Goal: Check status: Check status

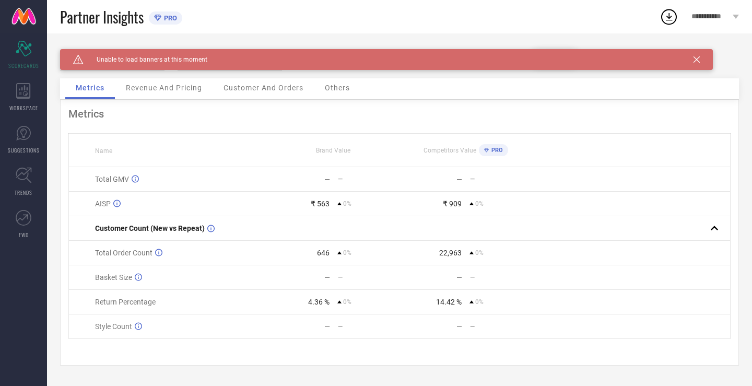
click at [235, 89] on span "Customer And Orders" at bounding box center [264, 88] width 80 height 8
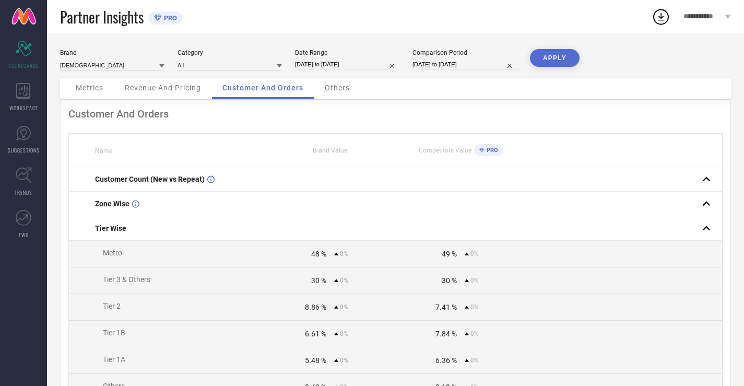
select select "7"
select select "2025"
select select "8"
select select "2025"
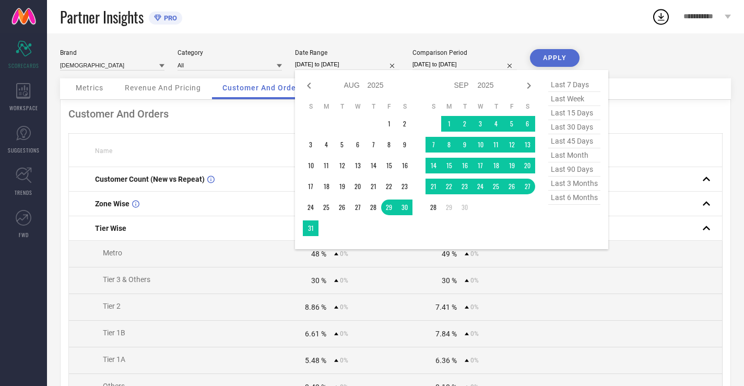
click at [380, 60] on input "[DATE] to [DATE]" at bounding box center [347, 64] width 104 height 11
click at [570, 132] on span "last 30 days" at bounding box center [575, 127] width 52 height 14
type input "[DATE] to [DATE]"
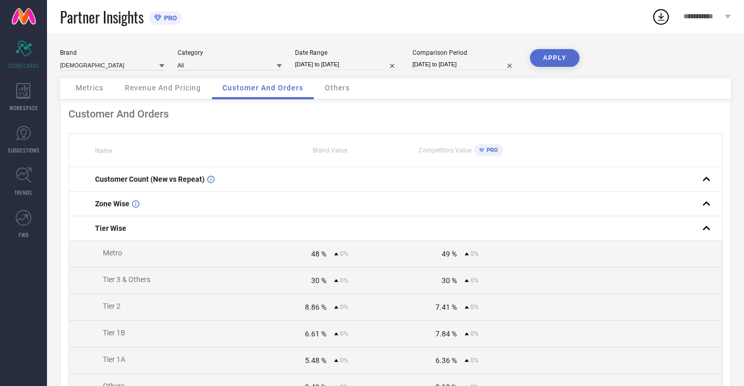
click at [483, 62] on input "[DATE] to [DATE]" at bounding box center [465, 64] width 104 height 11
select select "7"
select select "2025"
select select "8"
select select "2025"
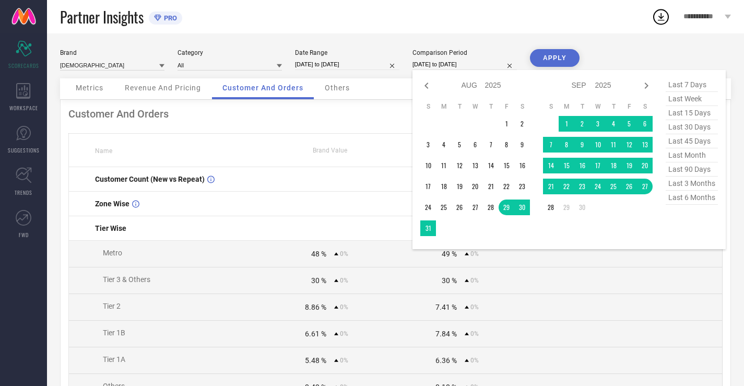
click at [680, 132] on span "last 30 days" at bounding box center [692, 127] width 52 height 14
type input "[DATE] to [DATE]"
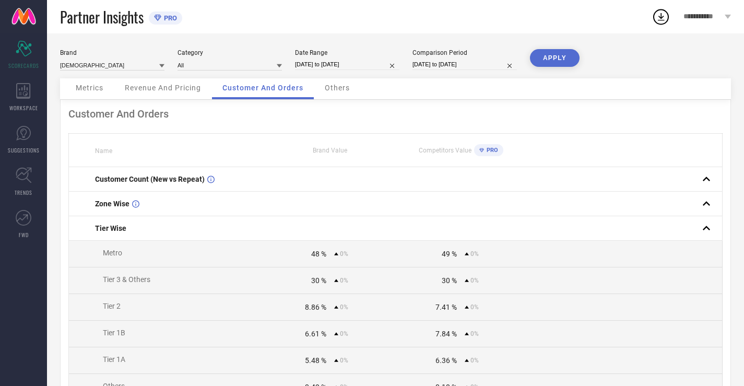
click at [680, 132] on div "Customer And Orders Name Brand Value Competitors Value PRO Customer Count (New …" at bounding box center [395, 337] width 671 height 475
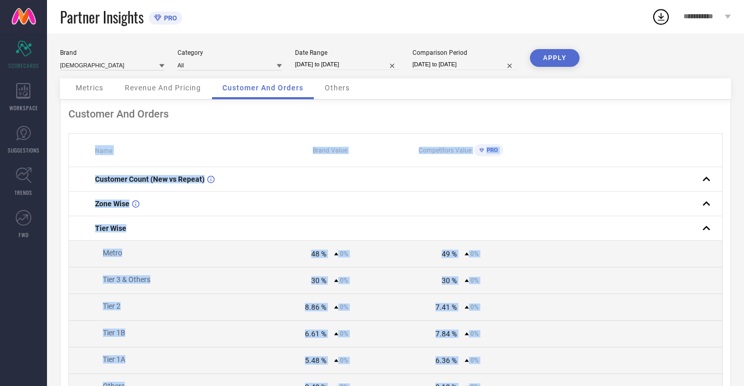
click at [567, 62] on button "APPLY" at bounding box center [555, 58] width 50 height 18
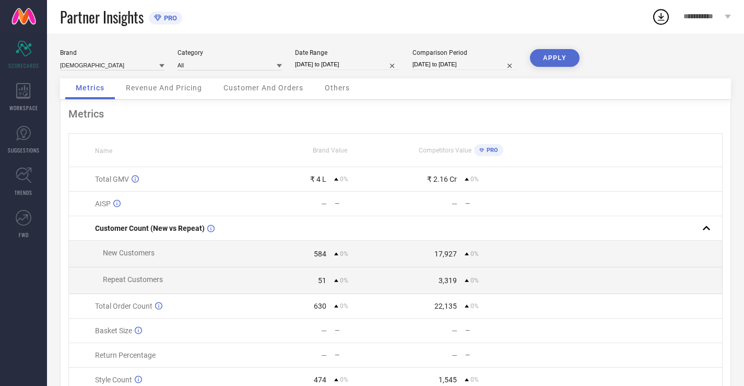
scroll to position [54, 0]
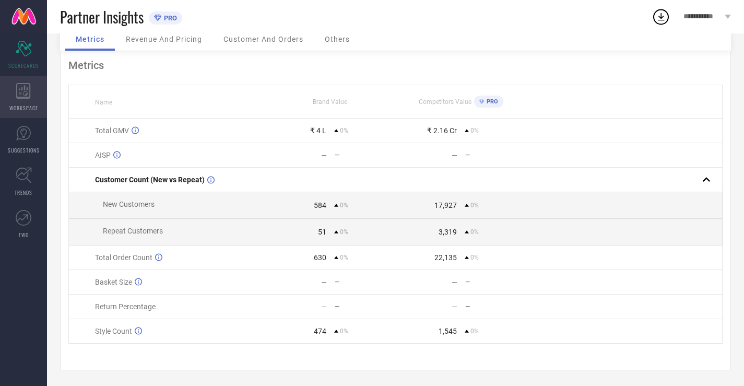
click at [18, 88] on icon at bounding box center [23, 91] width 15 height 16
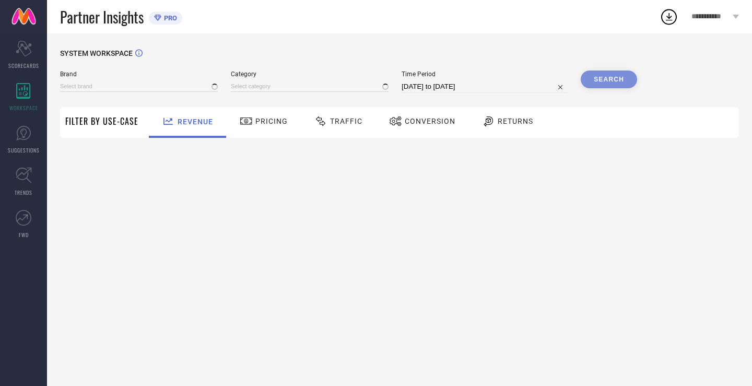
type input "[DEMOGRAPHIC_DATA]"
type input "All"
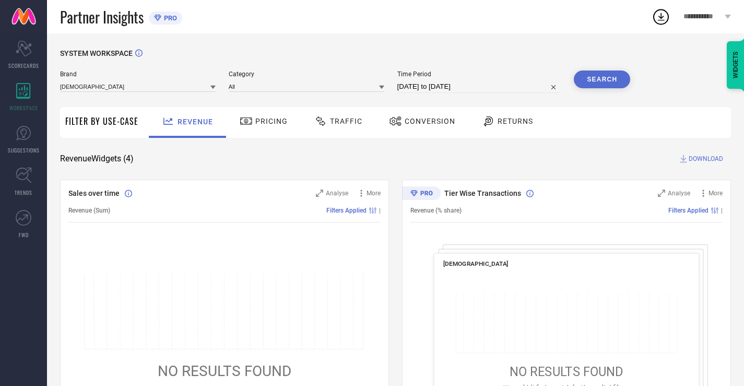
click at [242, 135] on div "Pricing" at bounding box center [264, 122] width 74 height 31
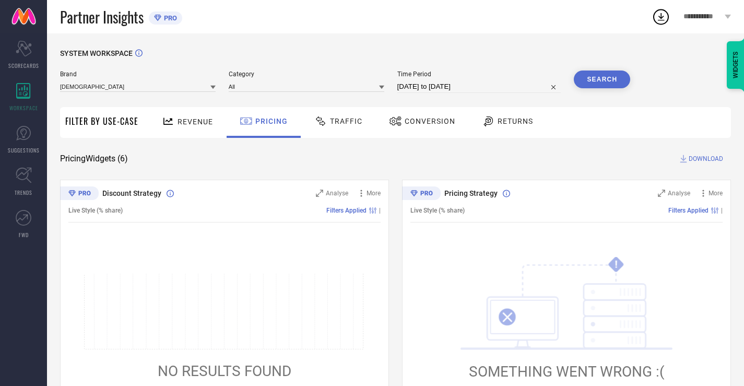
click at [525, 131] on div "Returns" at bounding box center [507, 122] width 77 height 31
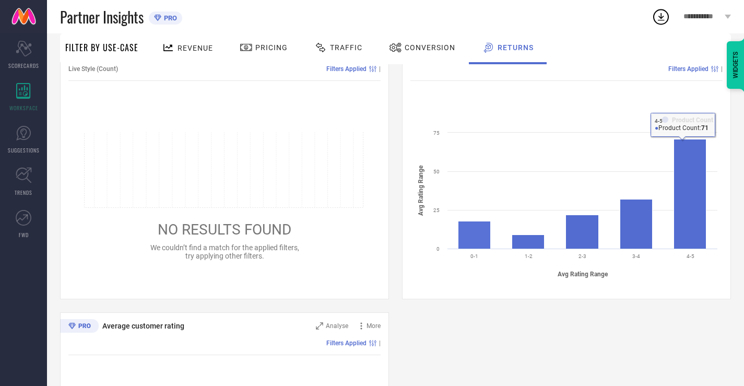
scroll to position [620, 0]
